Goal: Task Accomplishment & Management: Use online tool/utility

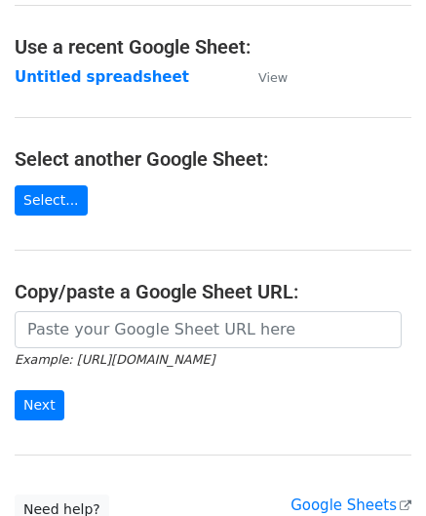
scroll to position [97, 0]
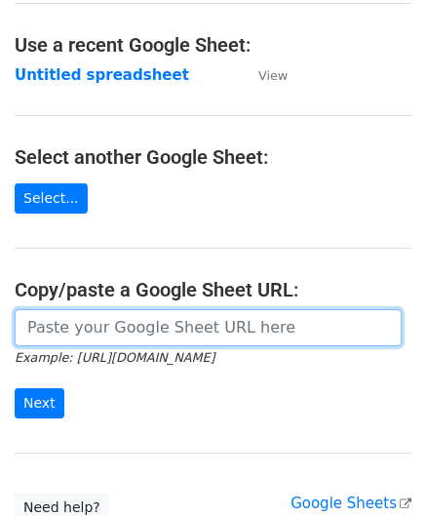
click at [68, 329] on input "url" at bounding box center [208, 327] width 387 height 37
paste input "[URL][DOMAIN_NAME]"
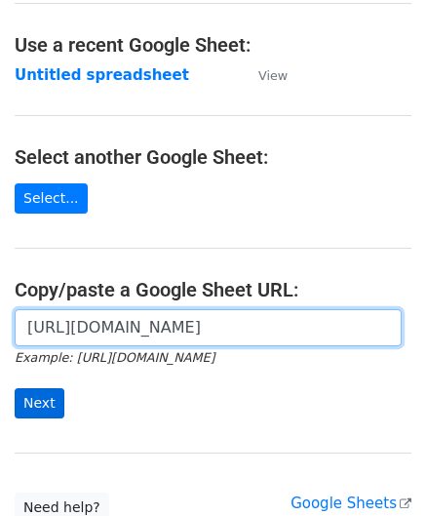
type input "[URL][DOMAIN_NAME]"
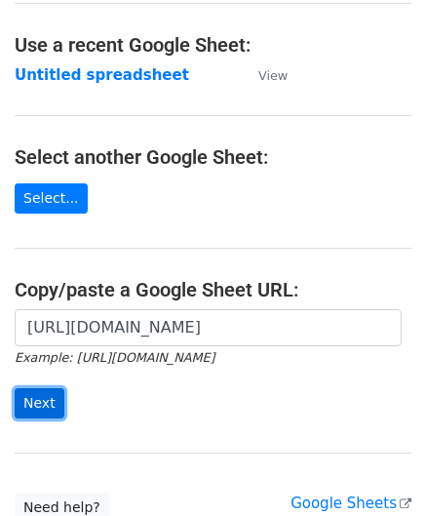
click at [47, 393] on input "Next" at bounding box center [40, 403] width 50 height 30
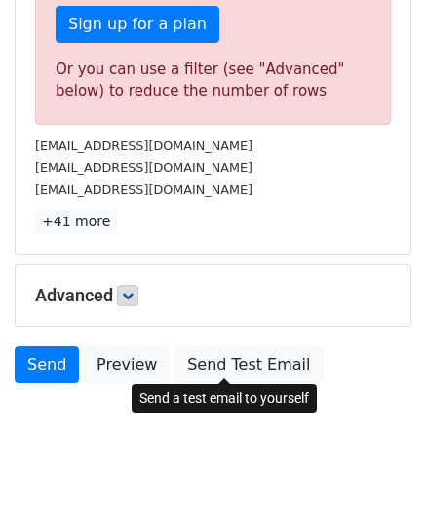
scroll to position [658, 0]
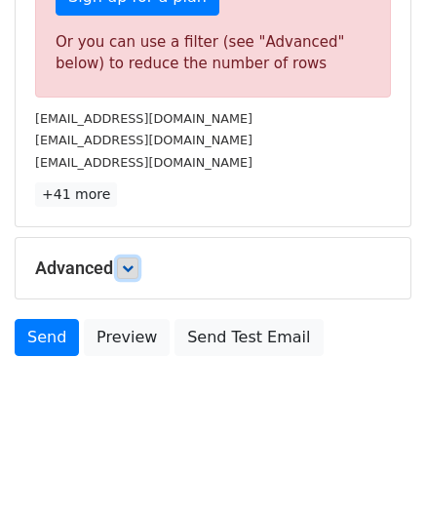
click at [129, 257] on link at bounding box center [127, 267] width 21 height 21
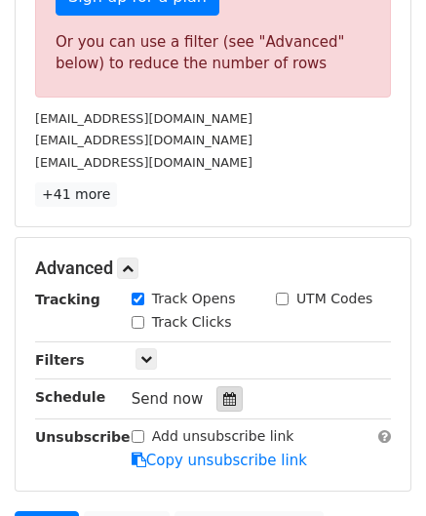
click at [225, 392] on icon at bounding box center [229, 399] width 13 height 14
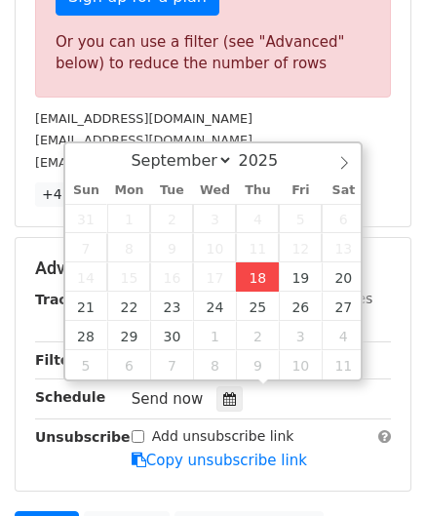
type input "[DATE] 12:00"
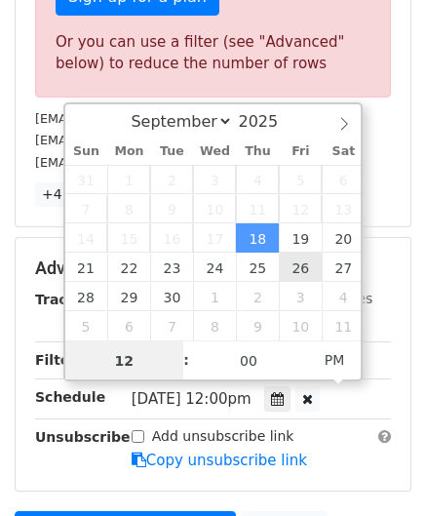
paste input "5"
type input "5"
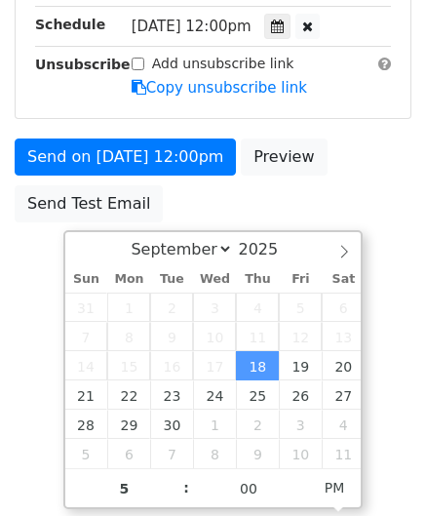
type input "[DATE] 17:00"
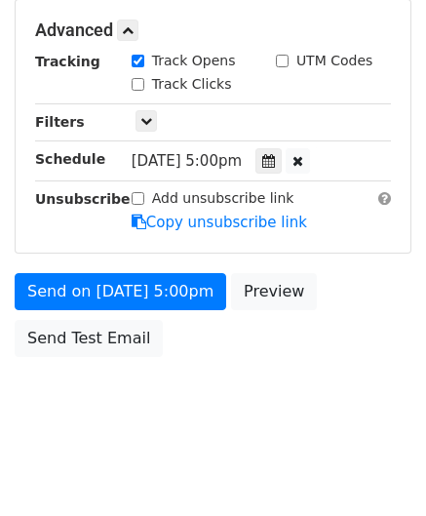
scroll to position [894, 0]
